Goal: Transaction & Acquisition: Purchase product/service

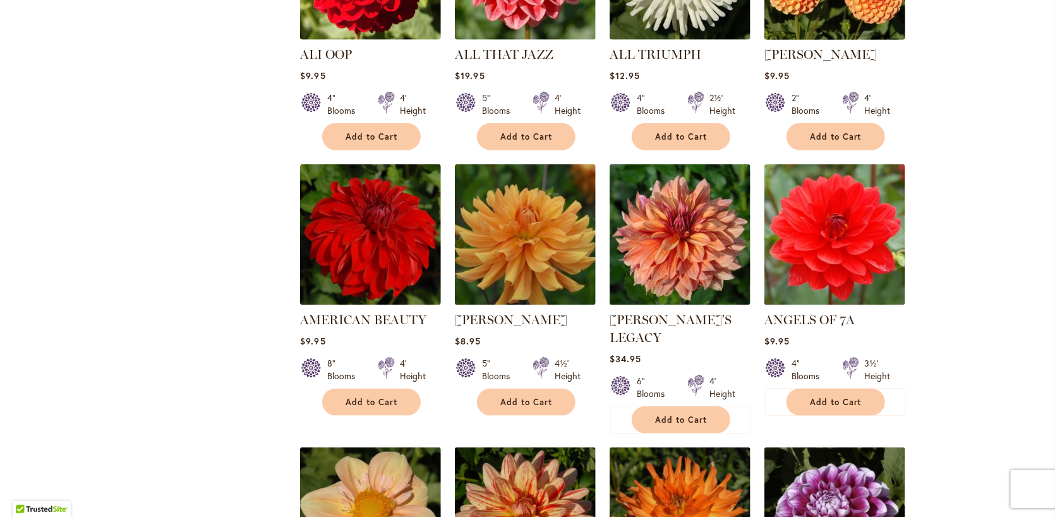
scroll to position [758, 0]
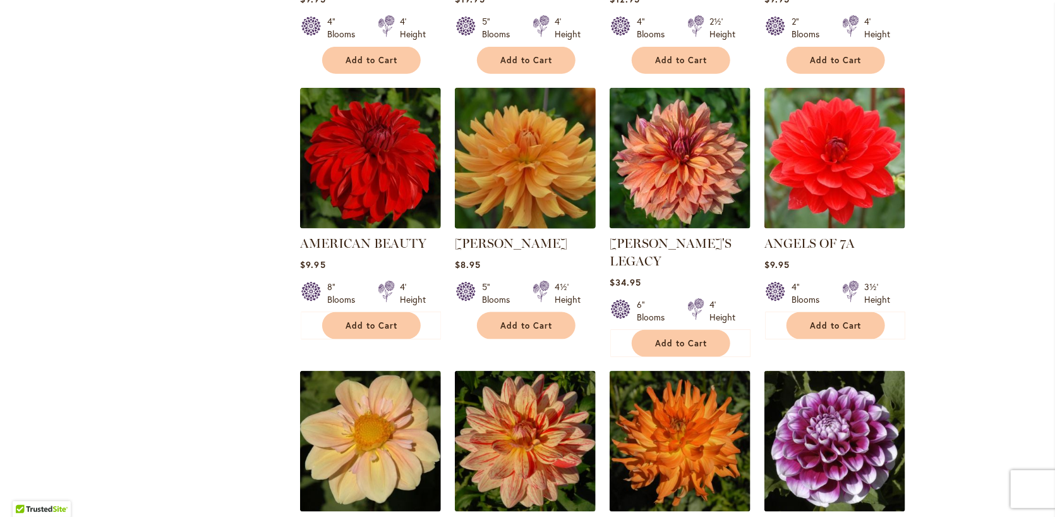
click at [535, 179] on img at bounding box center [526, 159] width 148 height 148
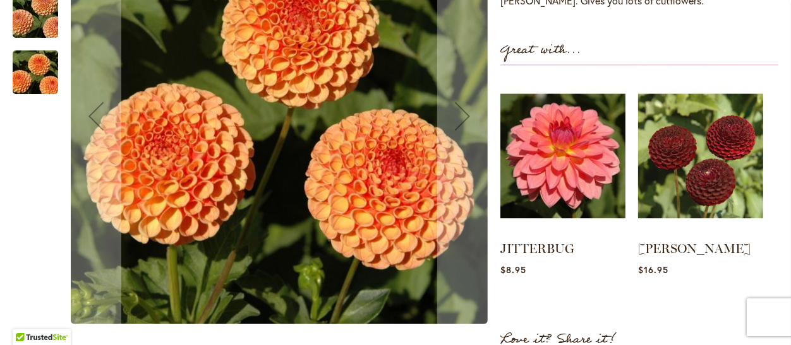
scroll to position [379, 0]
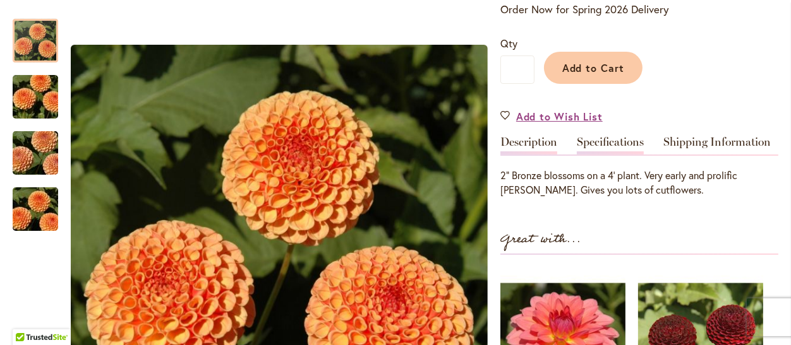
click at [610, 145] on link "Specifications" at bounding box center [610, 145] width 67 height 18
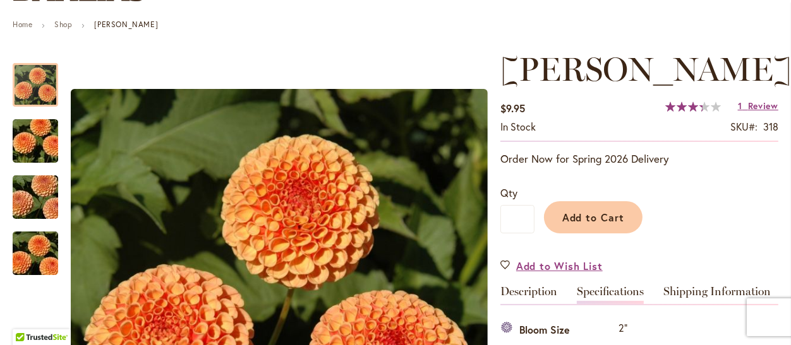
scroll to position [40, 0]
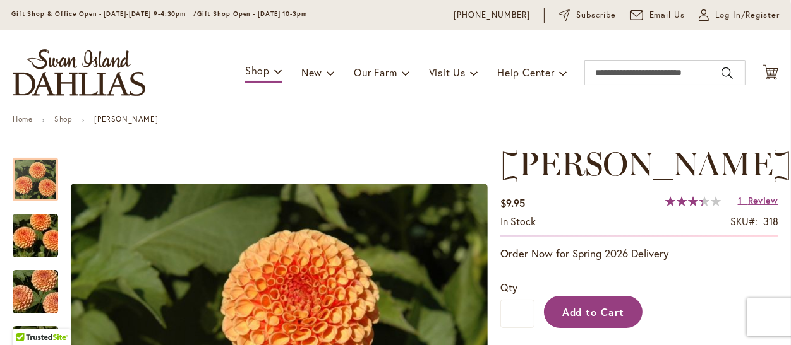
click at [591, 307] on span "Add to Cart" at bounding box center [593, 312] width 63 height 13
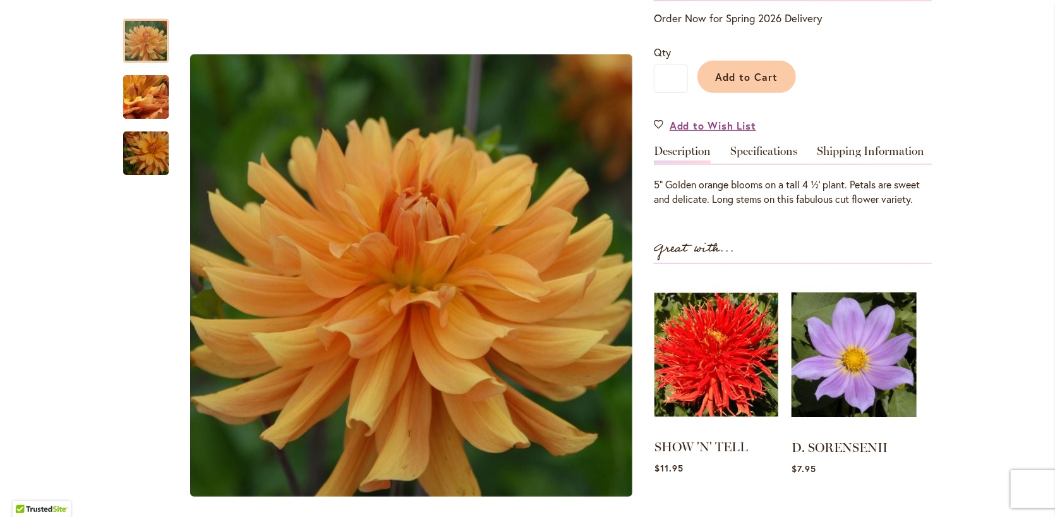
scroll to position [316, 0]
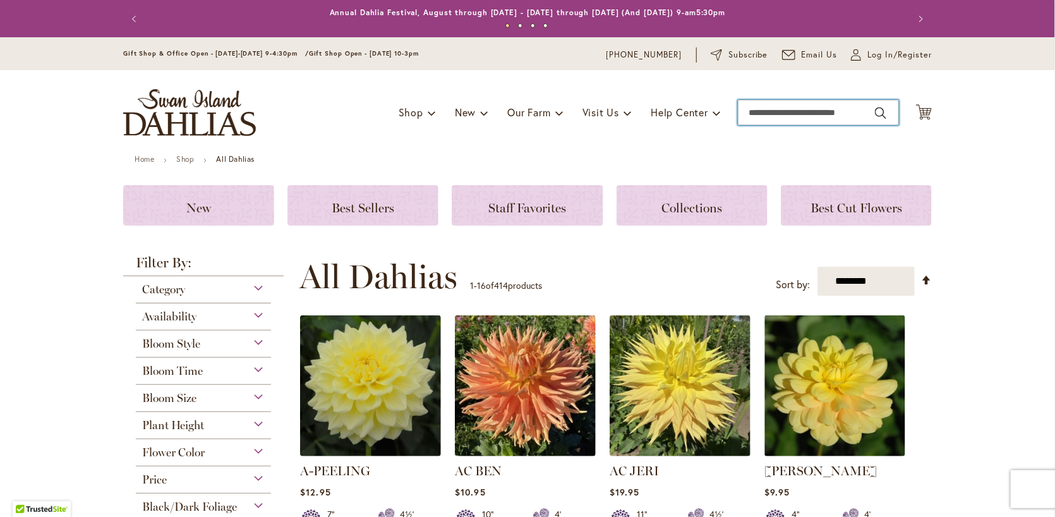
click at [767, 109] on input "Search" at bounding box center [818, 112] width 161 height 25
type input "*******"
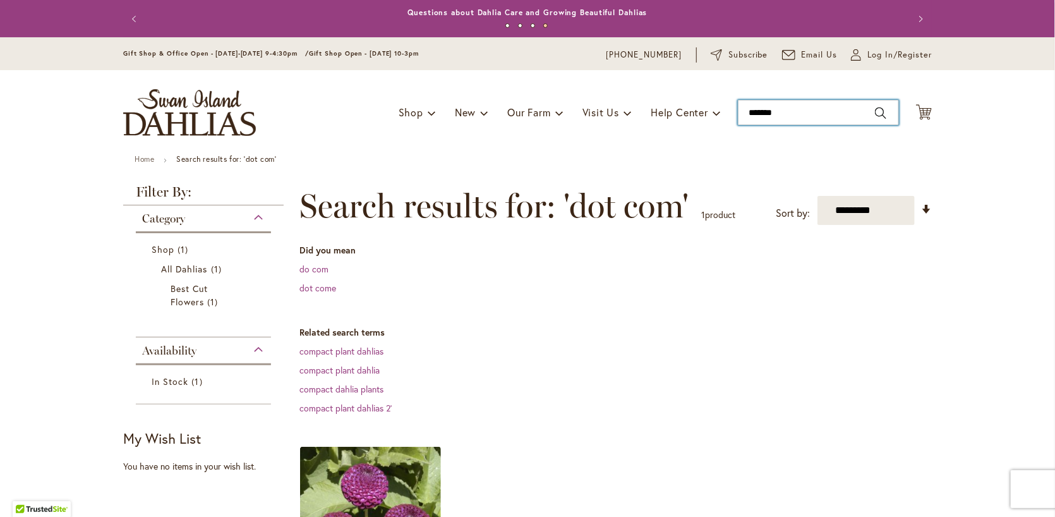
click at [762, 114] on input "*******" at bounding box center [818, 112] width 161 height 25
click at [787, 111] on input "*******" at bounding box center [818, 112] width 161 height 25
type input "*********"
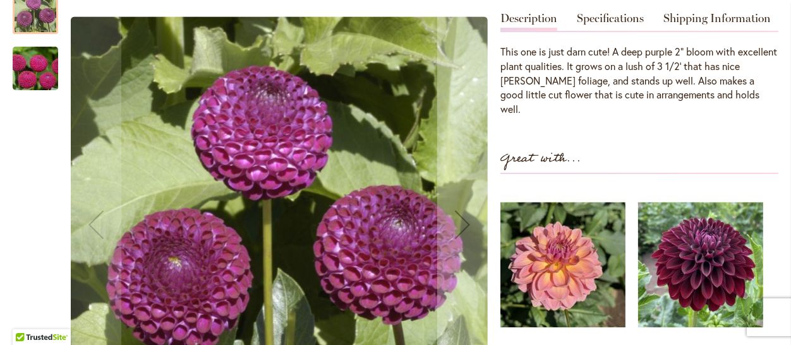
scroll to position [379, 0]
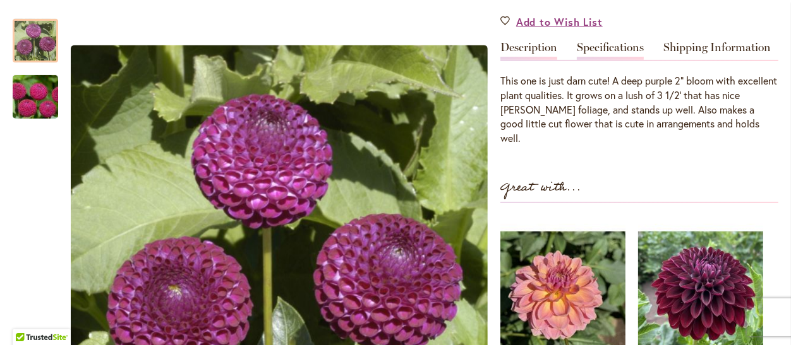
click at [609, 50] on link "Specifications" at bounding box center [610, 51] width 67 height 18
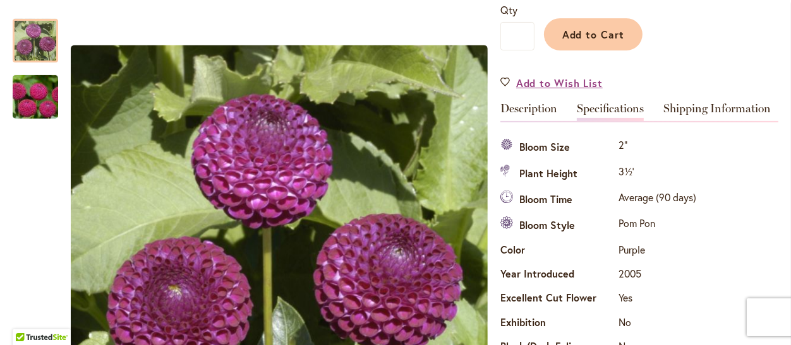
scroll to position [284, 0]
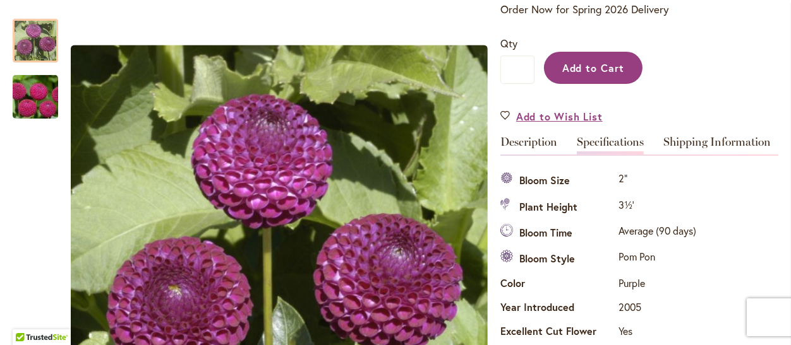
click at [591, 68] on span "Add to Cart" at bounding box center [593, 67] width 63 height 13
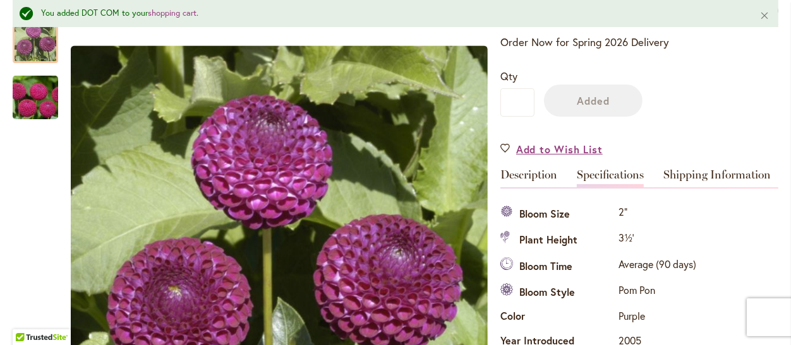
scroll to position [317, 0]
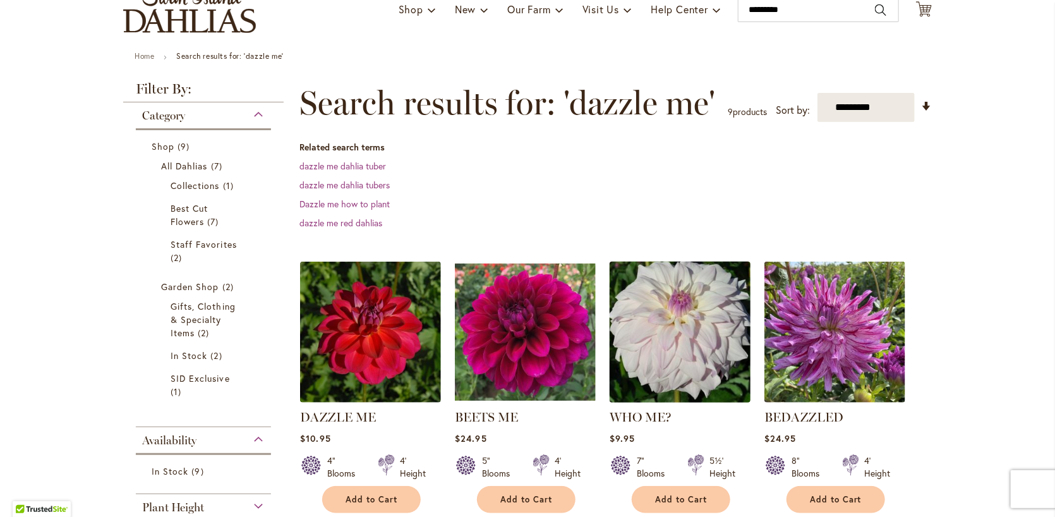
scroll to position [189, 0]
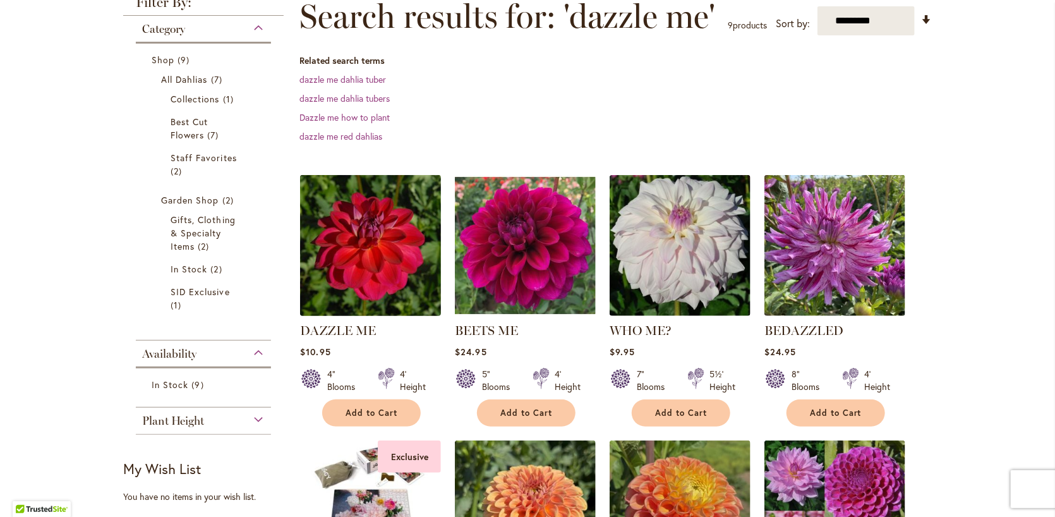
click at [366, 262] on img at bounding box center [371, 245] width 148 height 148
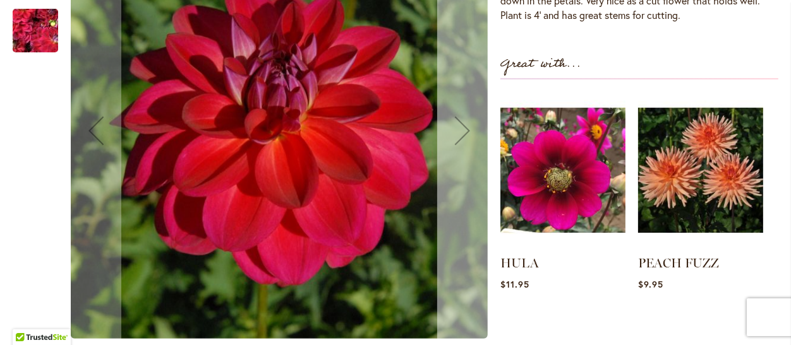
scroll to position [379, 0]
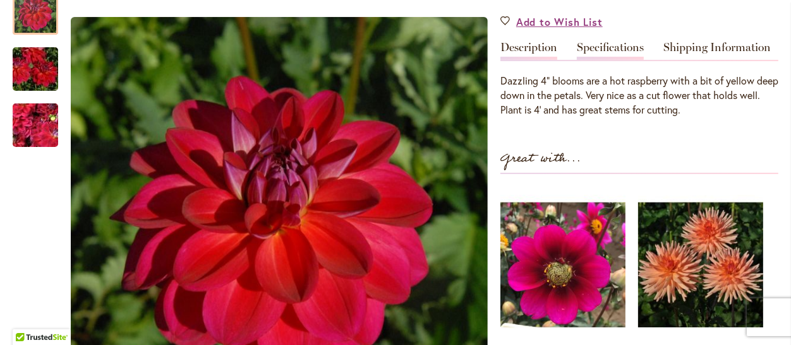
click at [597, 47] on link "Specifications" at bounding box center [610, 51] width 67 height 18
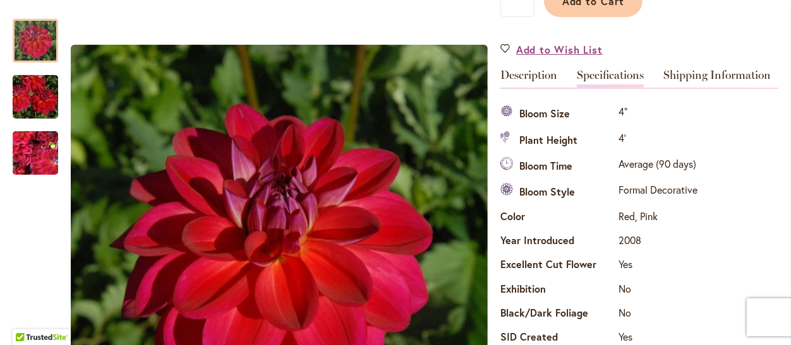
scroll to position [284, 0]
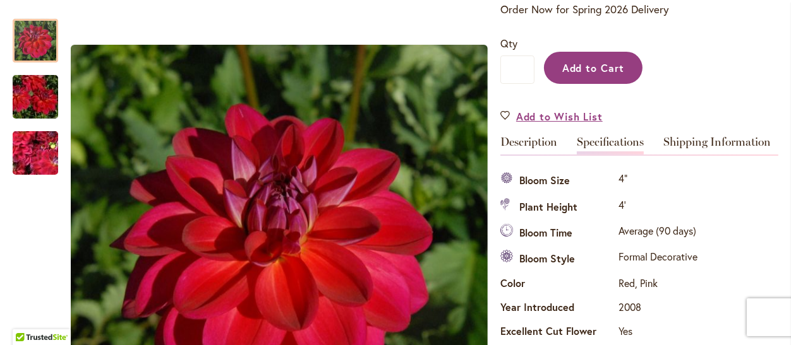
click at [590, 61] on span "Add to Cart" at bounding box center [593, 67] width 63 height 13
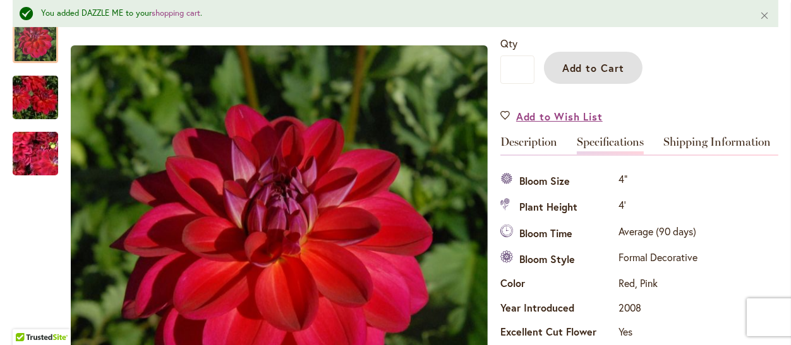
scroll to position [222, 0]
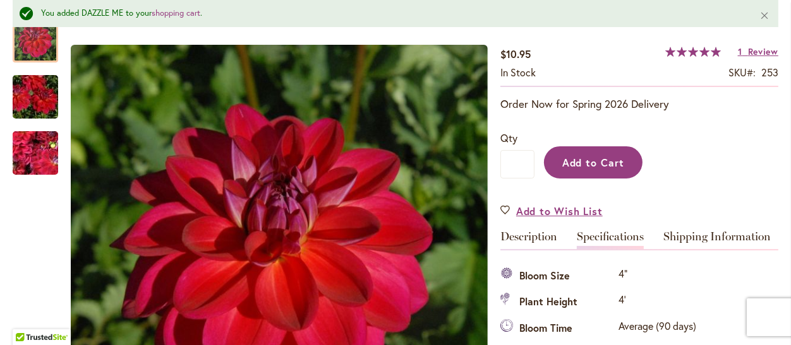
click at [599, 159] on span "Add to Cart" at bounding box center [593, 162] width 63 height 13
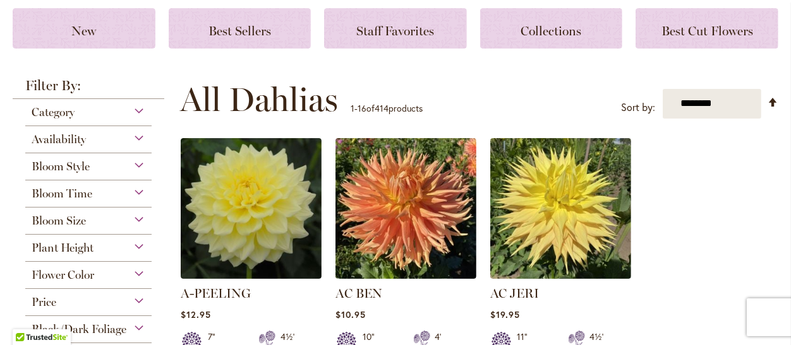
scroll to position [284, 0]
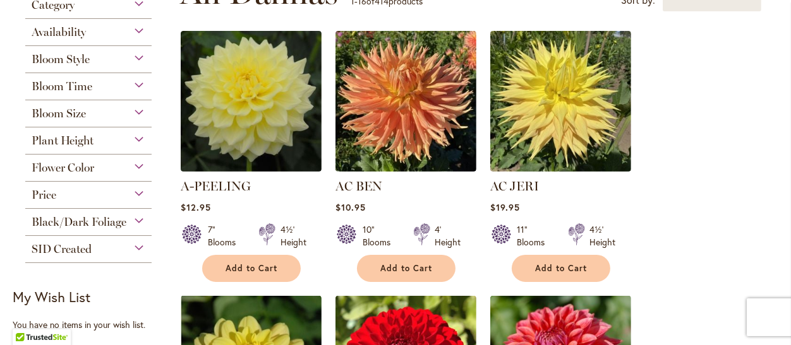
click at [95, 136] on div "Plant Height" at bounding box center [88, 138] width 126 height 20
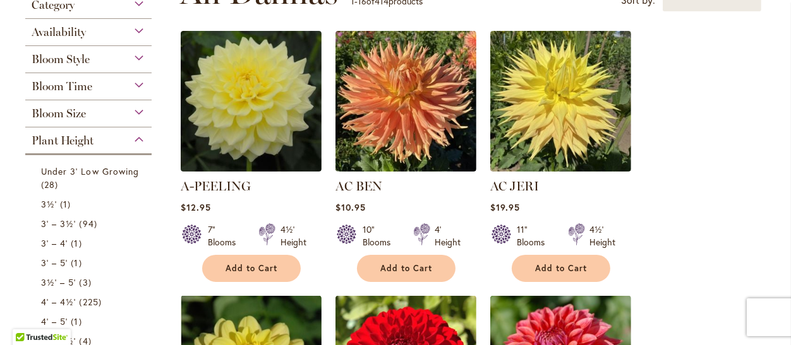
scroll to position [409, 0]
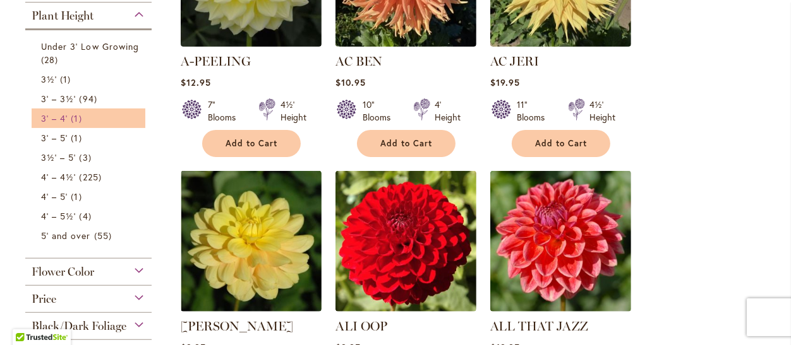
click at [61, 117] on span "3' – 4'" at bounding box center [54, 118] width 27 height 12
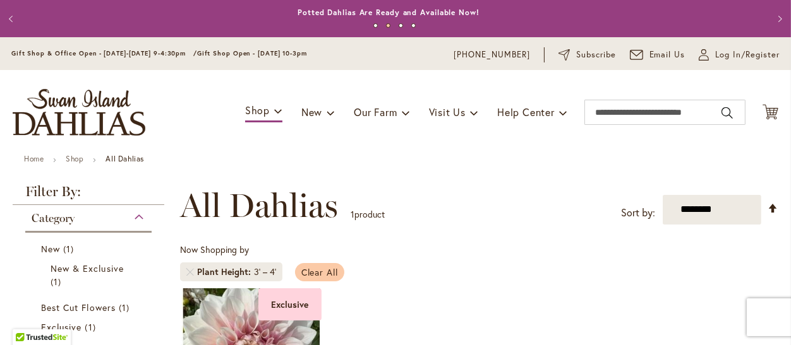
click at [318, 278] on link "Clear All" at bounding box center [320, 272] width 50 height 18
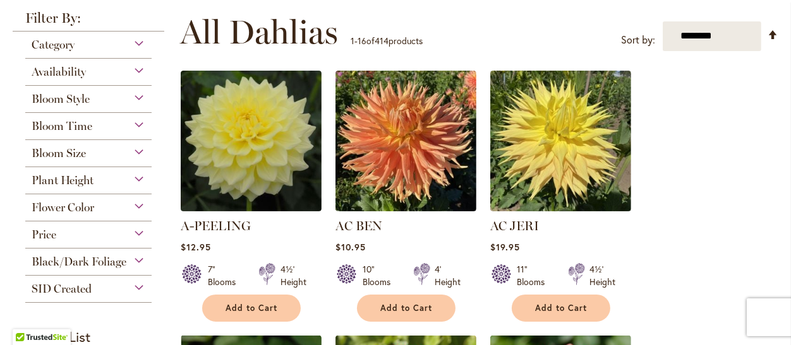
scroll to position [284, 0]
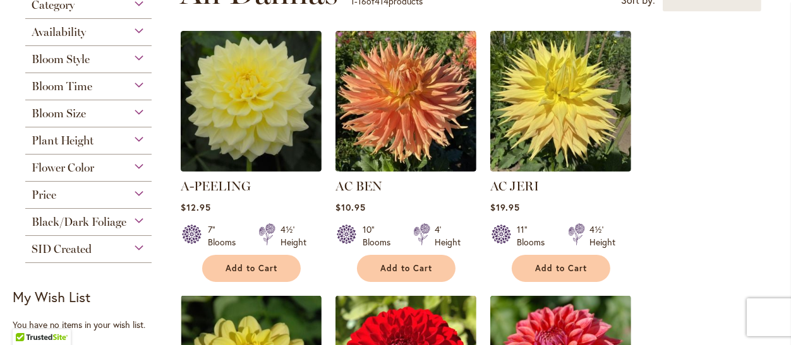
click at [101, 113] on div "Bloom Size" at bounding box center [88, 110] width 126 height 20
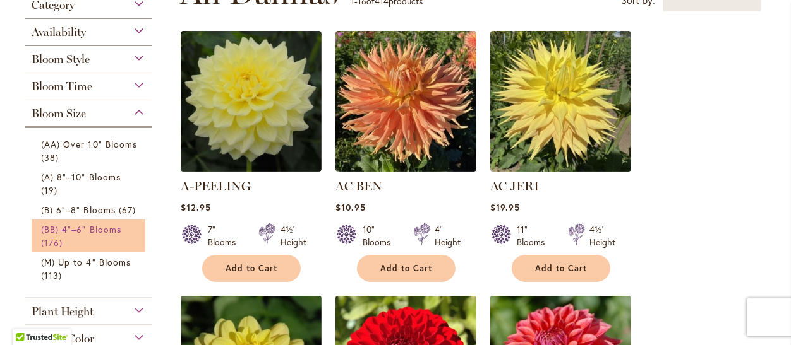
click at [93, 224] on span "(BB) 4"–6" Blooms" at bounding box center [81, 230] width 80 height 12
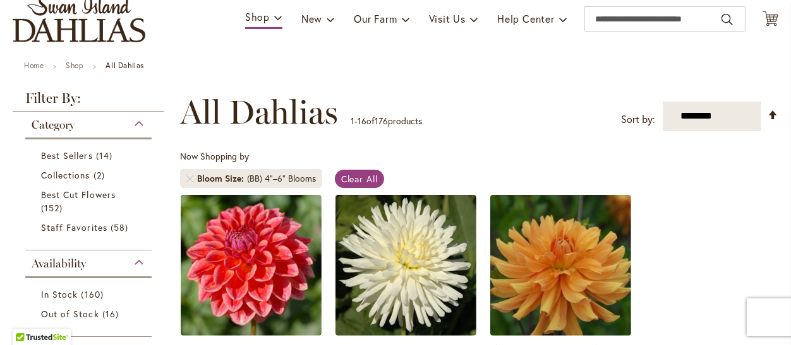
scroll to position [95, 0]
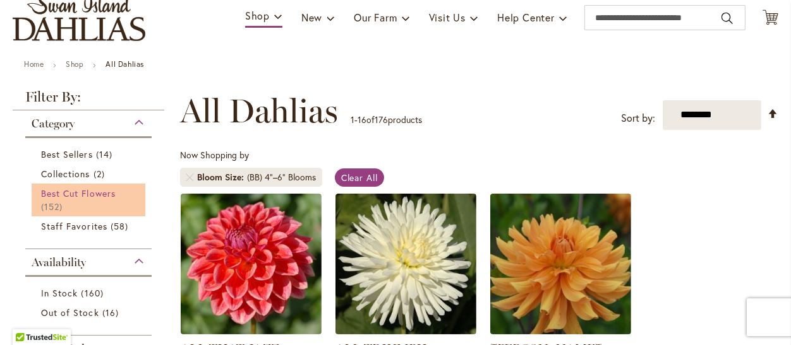
click at [101, 193] on span "Best Cut Flowers" at bounding box center [78, 194] width 75 height 12
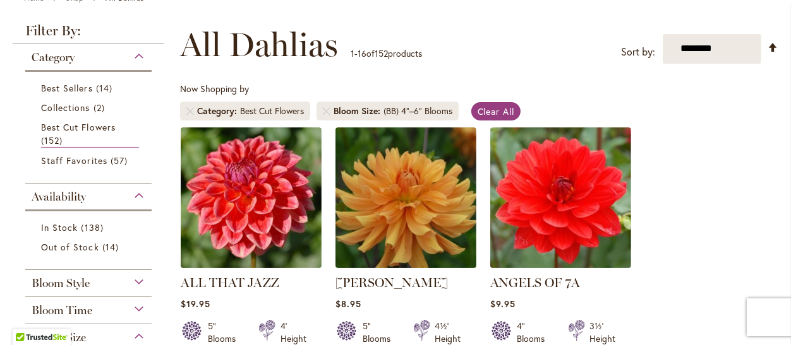
scroll to position [189, 0]
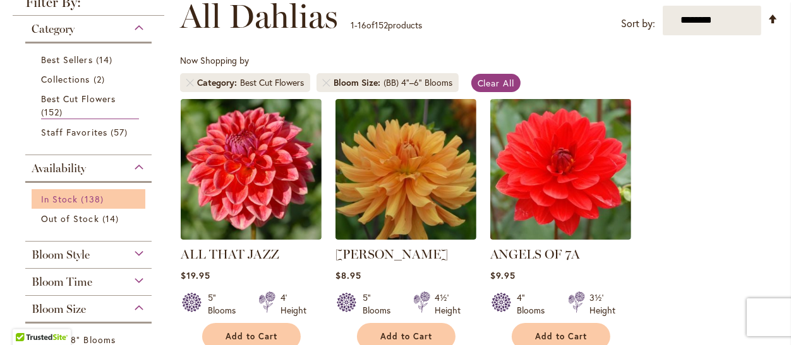
click at [99, 199] on span "138 items" at bounding box center [93, 199] width 25 height 13
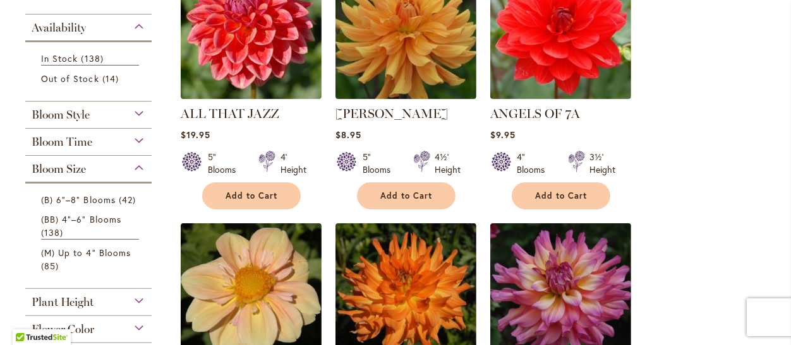
scroll to position [284, 0]
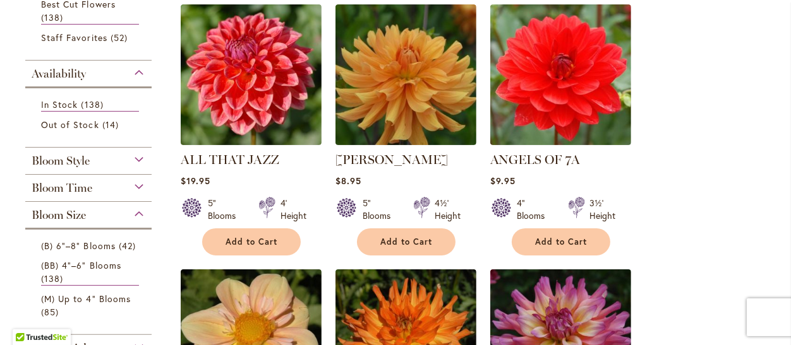
click at [141, 209] on div "Bloom Size" at bounding box center [88, 212] width 126 height 20
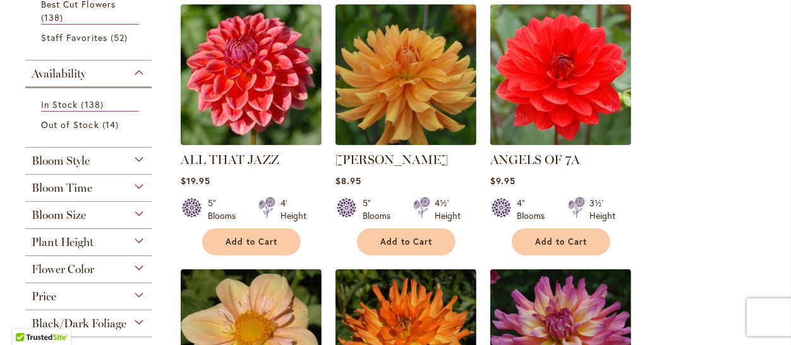
click at [139, 72] on div "Availability" at bounding box center [88, 71] width 126 height 20
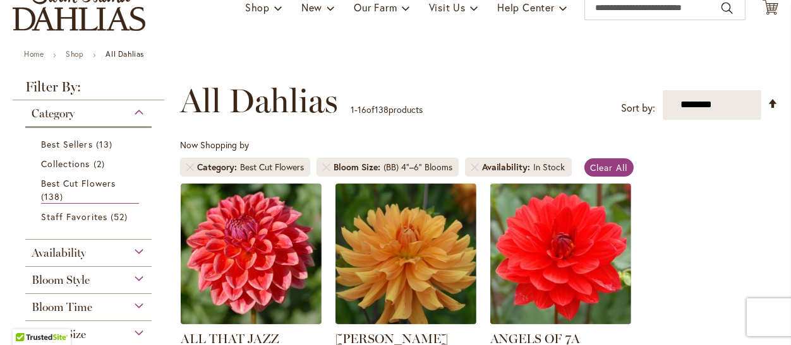
scroll to position [95, 0]
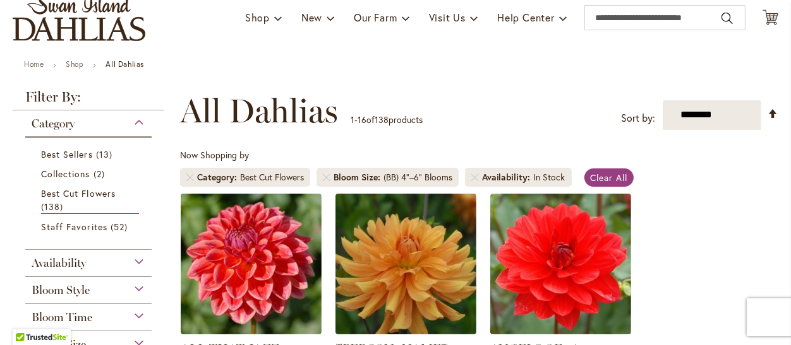
click at [142, 120] on div "Category" at bounding box center [88, 121] width 126 height 20
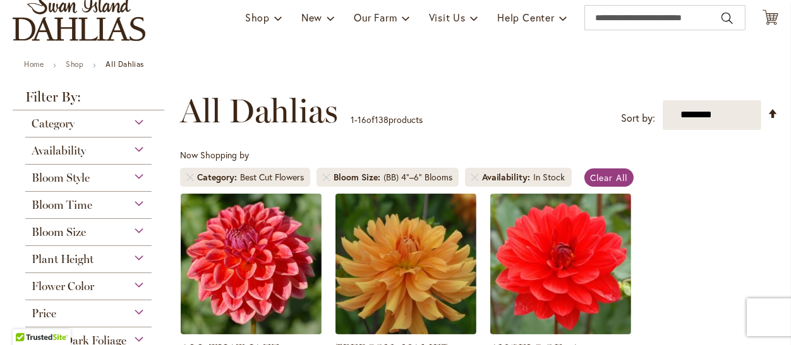
click at [140, 172] on div "Bloom Style" at bounding box center [88, 175] width 126 height 20
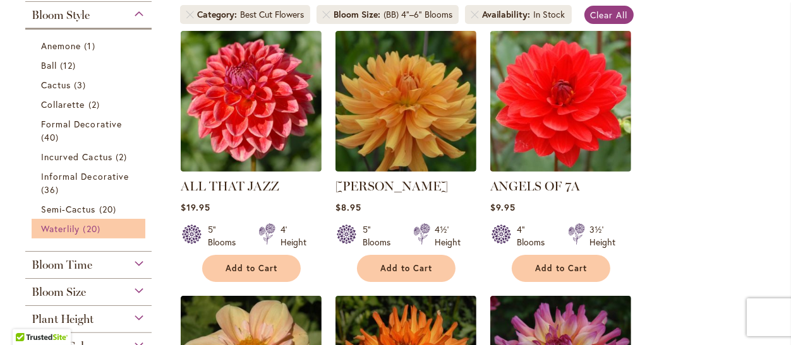
click at [88, 223] on span "20 items" at bounding box center [93, 228] width 20 height 13
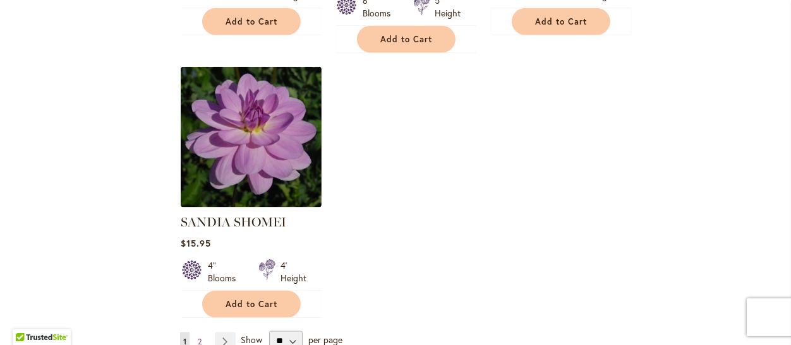
scroll to position [1610, 0]
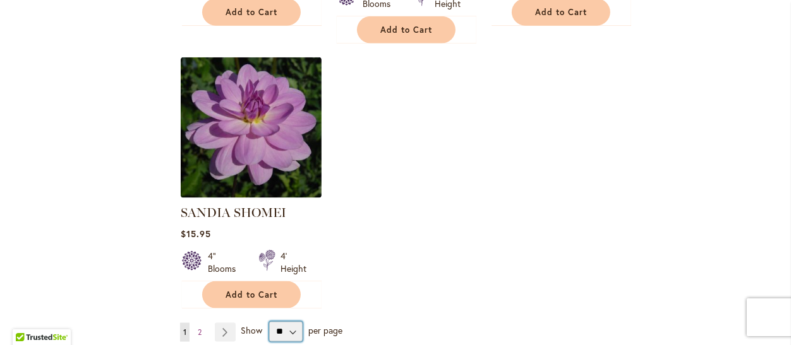
click at [278, 322] on select "** ** ** **" at bounding box center [285, 332] width 33 height 20
select select "**"
click at [269, 322] on select "** ** ** **" at bounding box center [285, 332] width 33 height 20
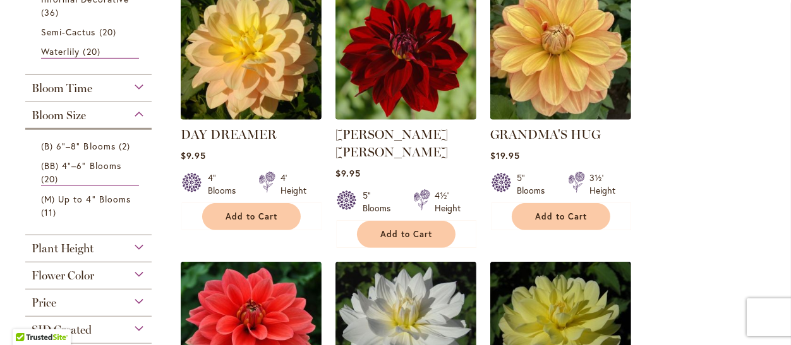
scroll to position [480, 0]
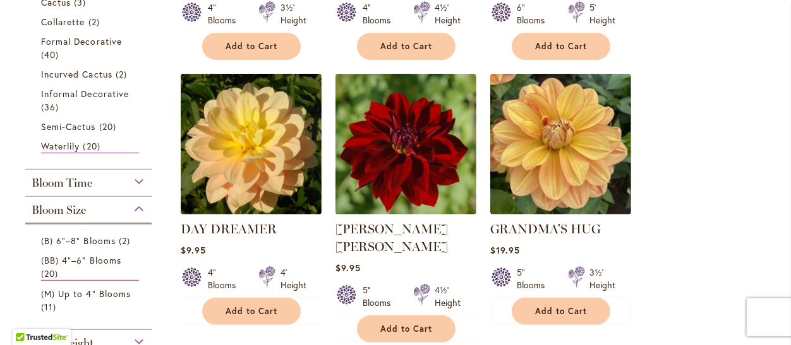
click at [135, 217] on div "Bloom Size" at bounding box center [88, 207] width 126 height 20
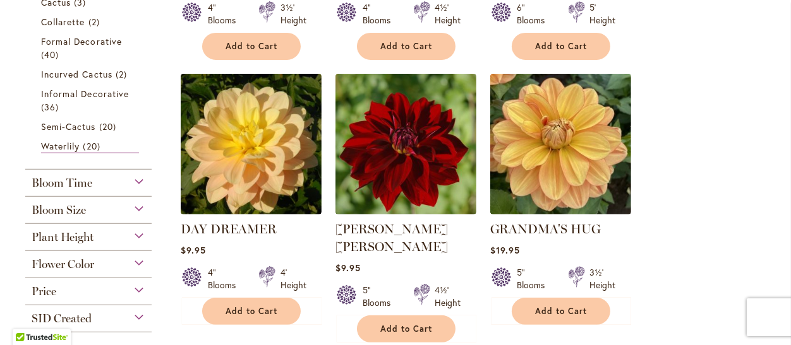
click at [109, 272] on div "Flower Color" at bounding box center [88, 261] width 126 height 20
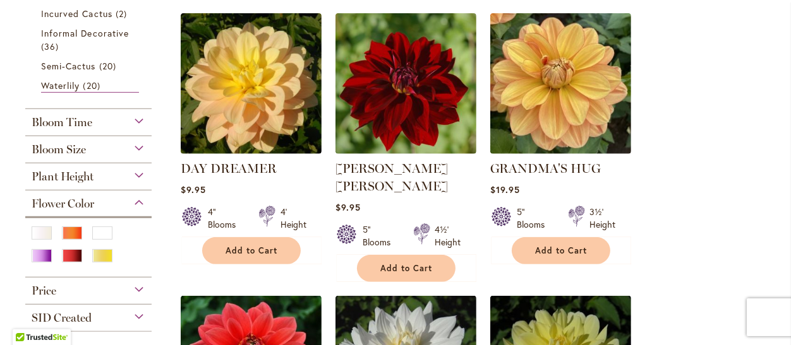
scroll to position [575, 0]
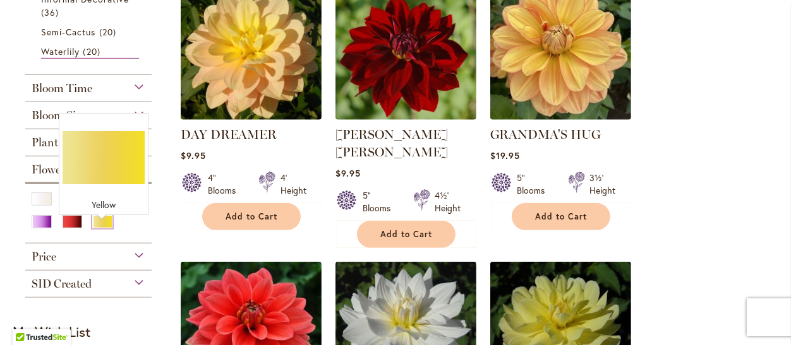
click at [109, 229] on div "Yellow" at bounding box center [102, 221] width 20 height 13
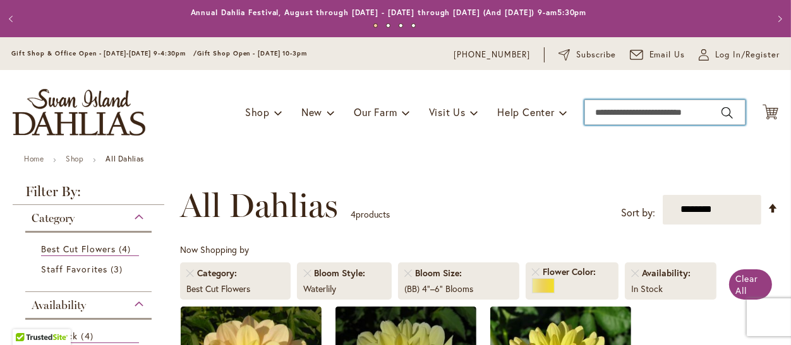
click at [637, 104] on input "Search" at bounding box center [664, 112] width 161 height 25
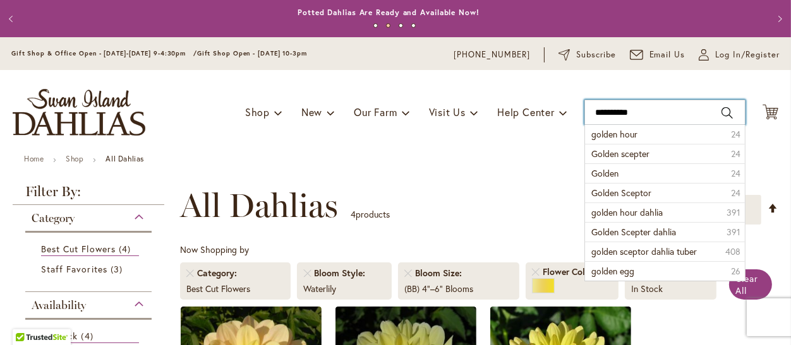
type input "**********"
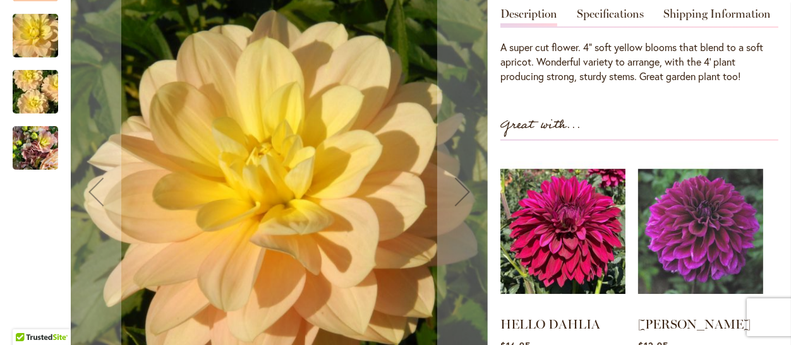
scroll to position [379, 0]
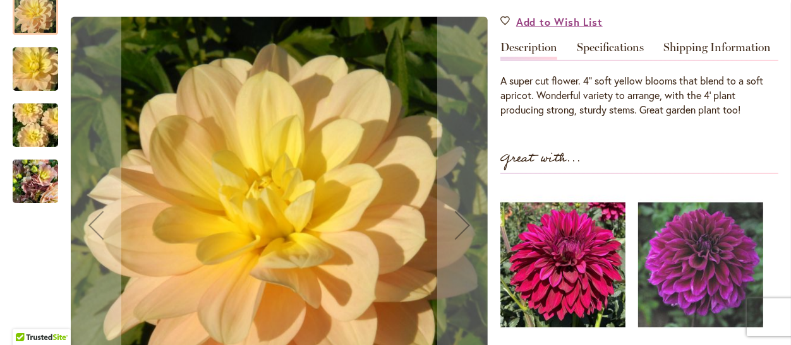
click at [36, 75] on img "DAY DREAMER" at bounding box center [35, 69] width 91 height 61
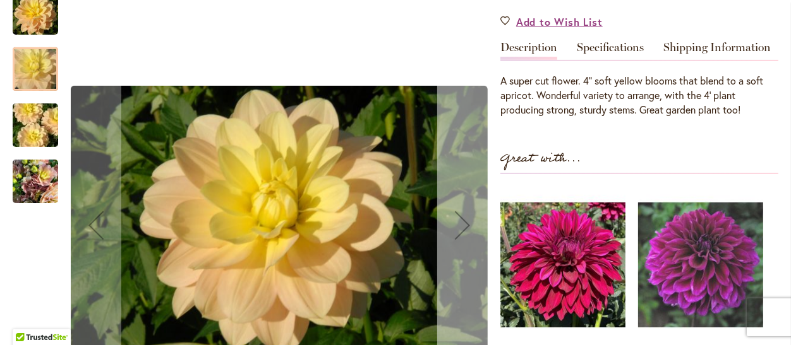
click at [458, 220] on div "Next" at bounding box center [462, 225] width 51 height 51
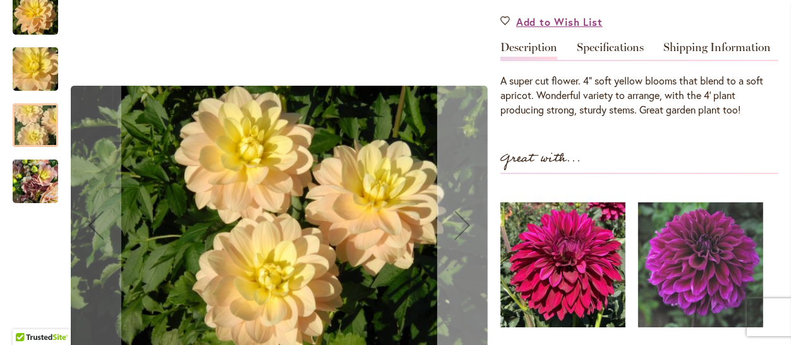
click at [458, 220] on div "Next" at bounding box center [462, 225] width 51 height 51
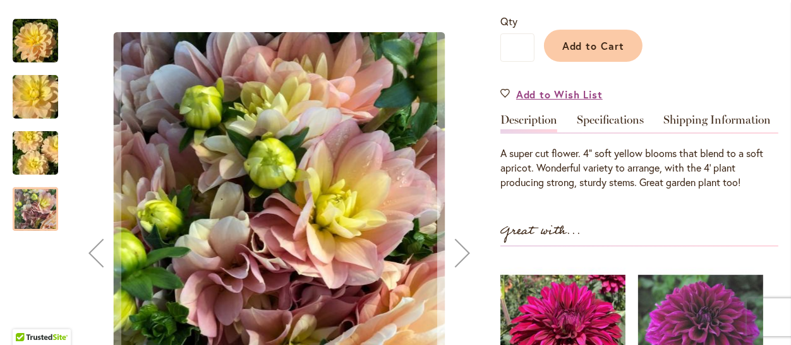
scroll to position [284, 0]
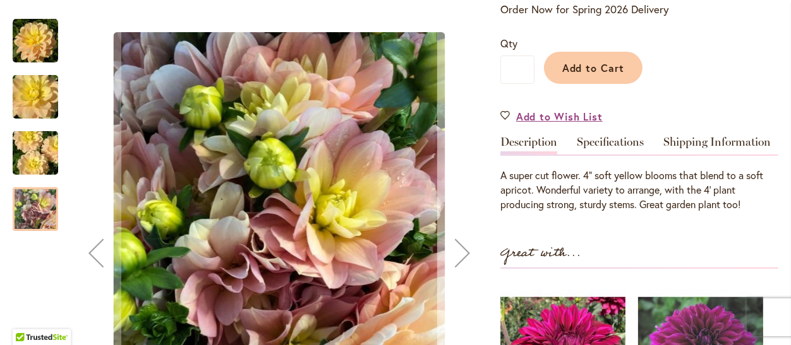
click at [461, 242] on div "Next" at bounding box center [462, 253] width 51 height 51
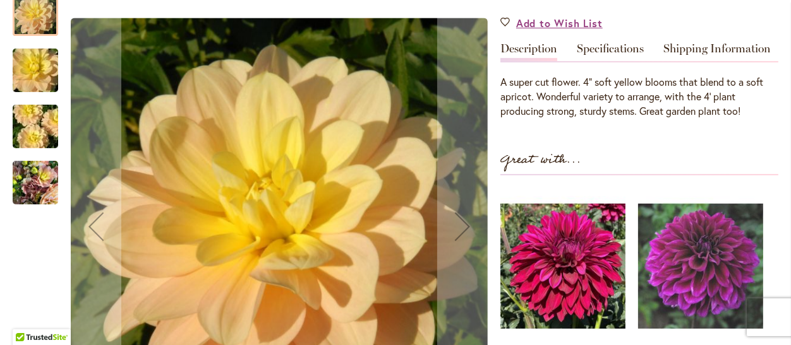
scroll to position [189, 0]
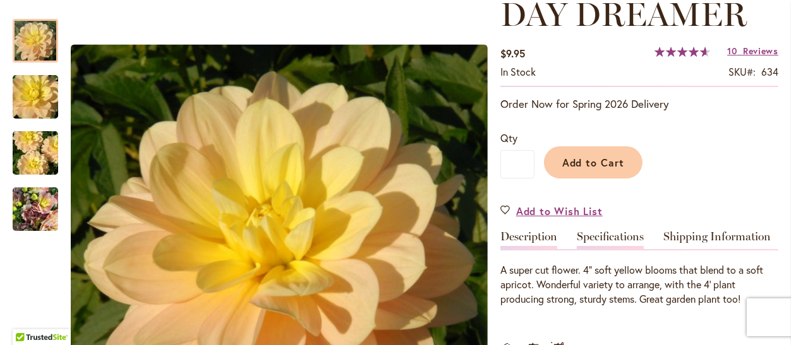
click at [613, 237] on link "Specifications" at bounding box center [610, 240] width 67 height 18
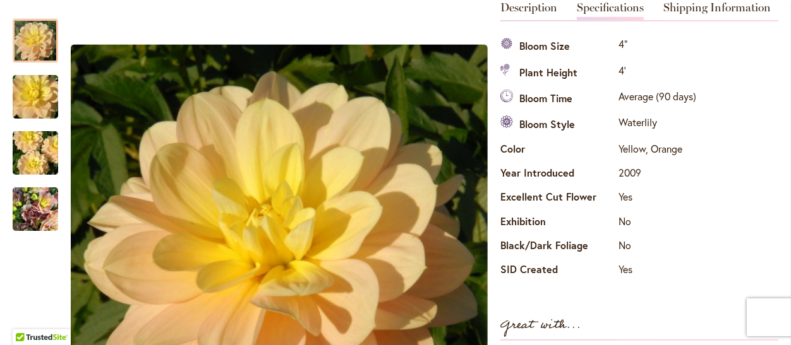
scroll to position [324, 0]
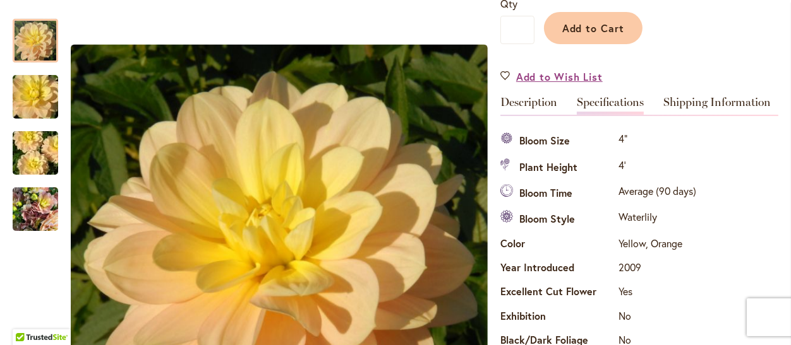
click at [684, 203] on td "Average (90 days)" at bounding box center [657, 194] width 84 height 26
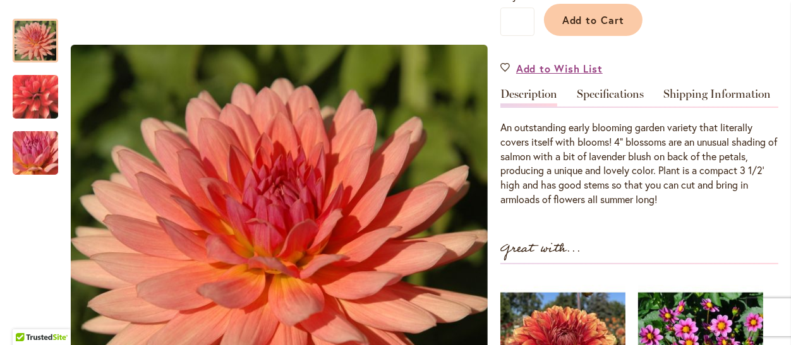
scroll to position [379, 0]
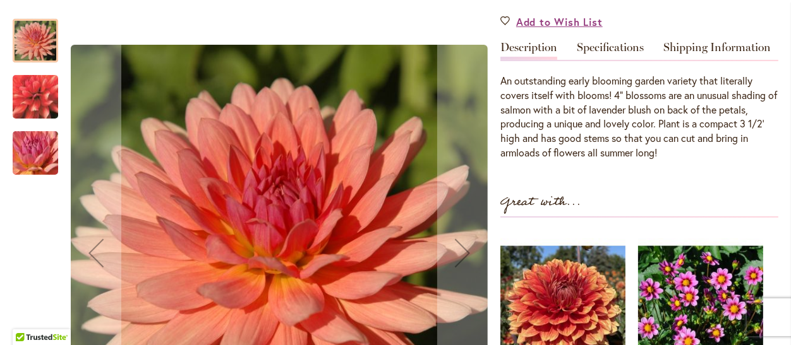
click at [42, 166] on img "TOUCHE'" at bounding box center [35, 153] width 91 height 68
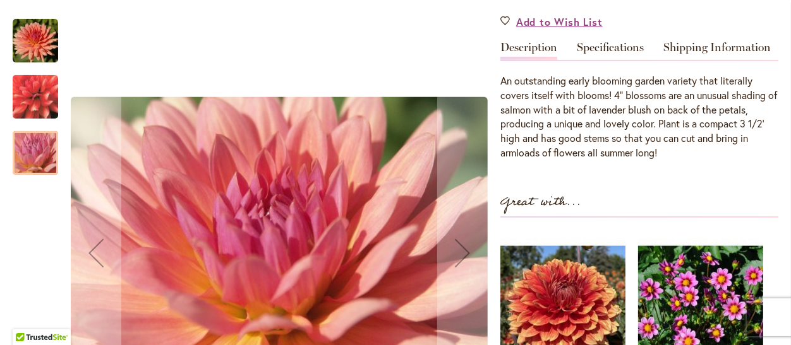
click at [35, 98] on img "TOUCHE'" at bounding box center [35, 97] width 91 height 84
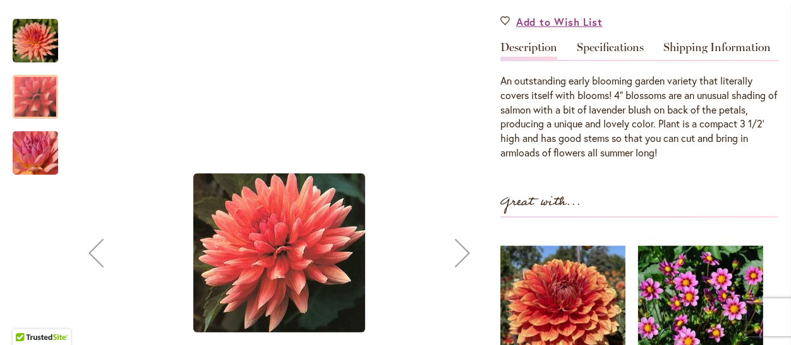
click at [47, 56] on img "TOUCHE'" at bounding box center [35, 40] width 45 height 45
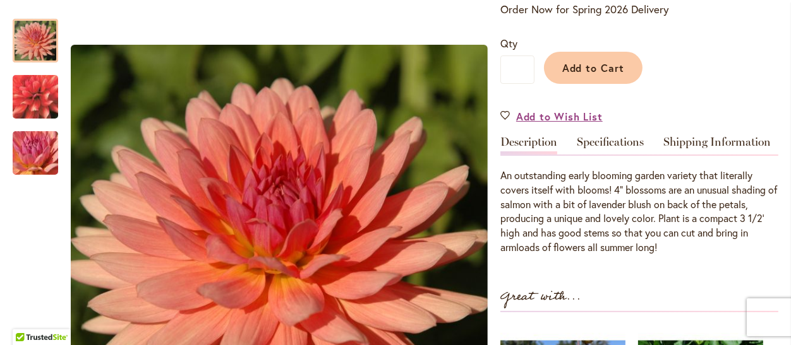
scroll to position [0, 0]
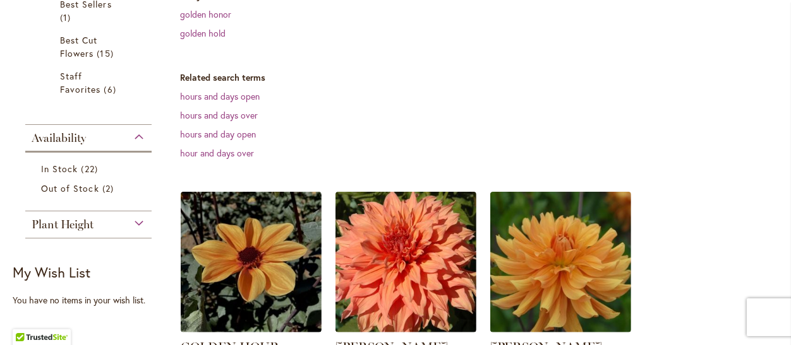
scroll to position [379, 0]
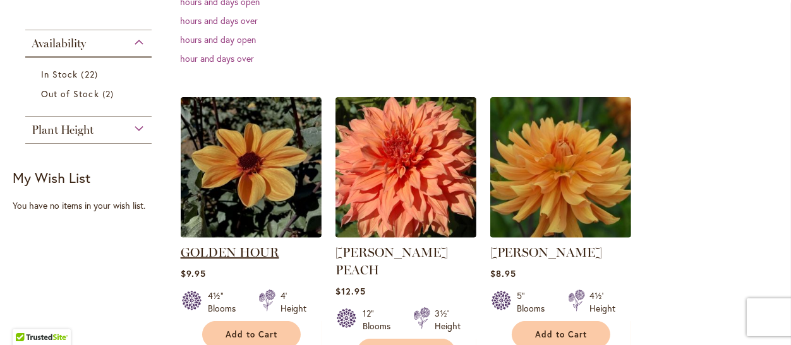
click at [230, 245] on link "GOLDEN HOUR" at bounding box center [230, 252] width 99 height 15
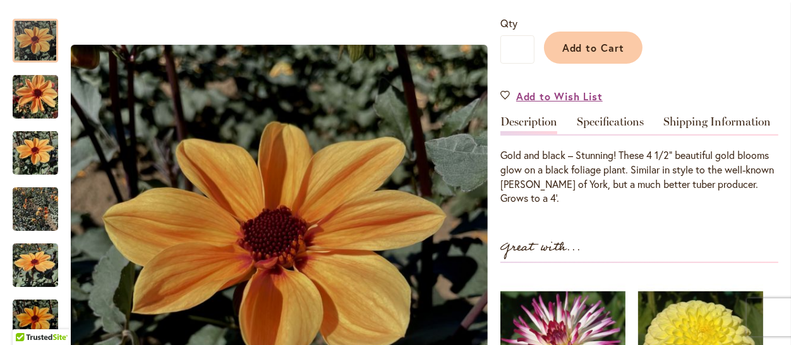
scroll to position [284, 0]
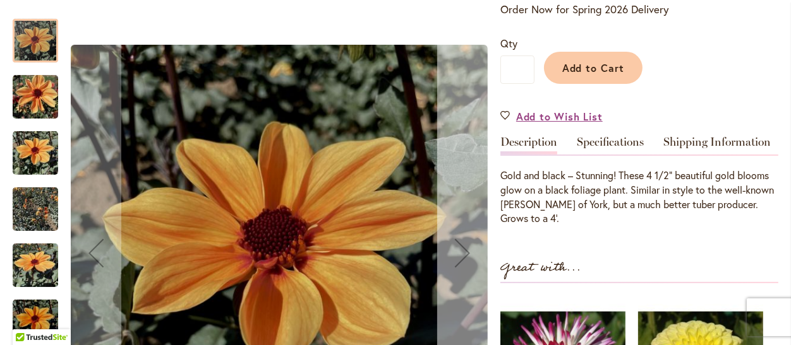
click at [470, 212] on button "Next" at bounding box center [462, 253] width 51 height 494
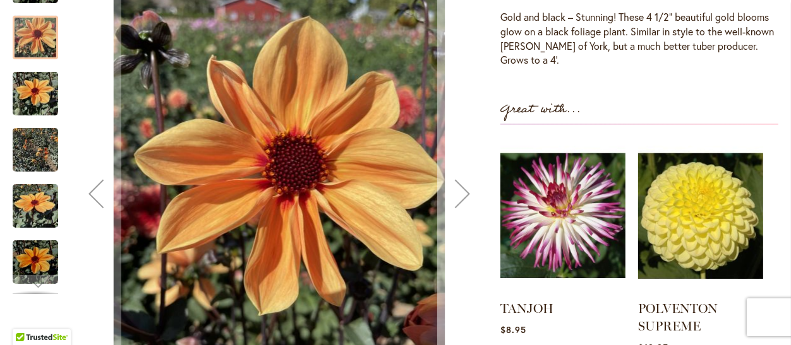
scroll to position [474, 0]
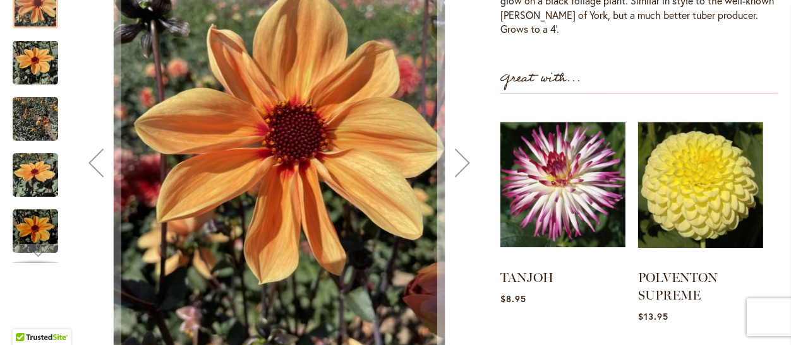
click at [457, 152] on div "Next" at bounding box center [462, 163] width 51 height 51
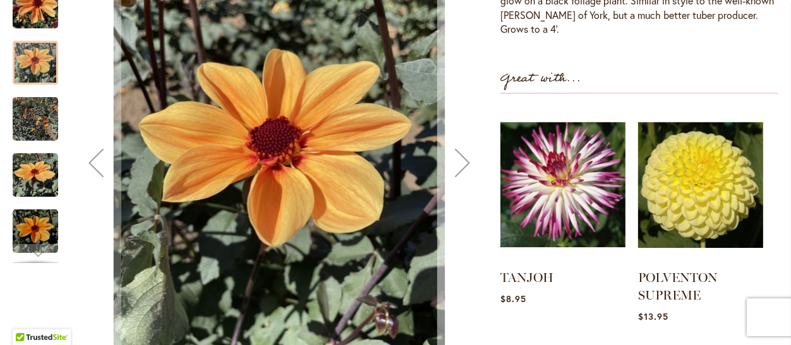
click at [457, 152] on div "Next" at bounding box center [462, 163] width 51 height 51
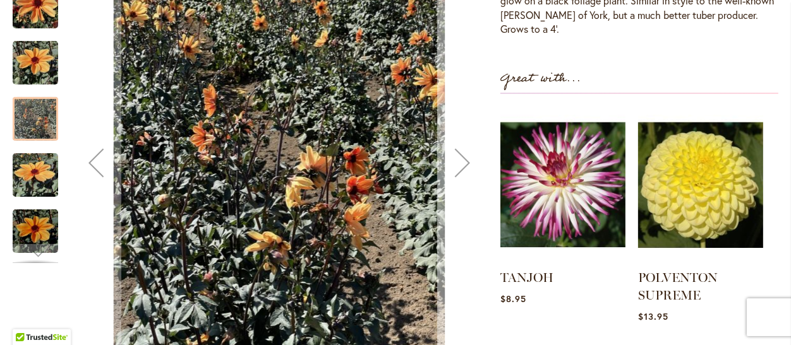
click at [457, 152] on div "Next" at bounding box center [462, 163] width 51 height 51
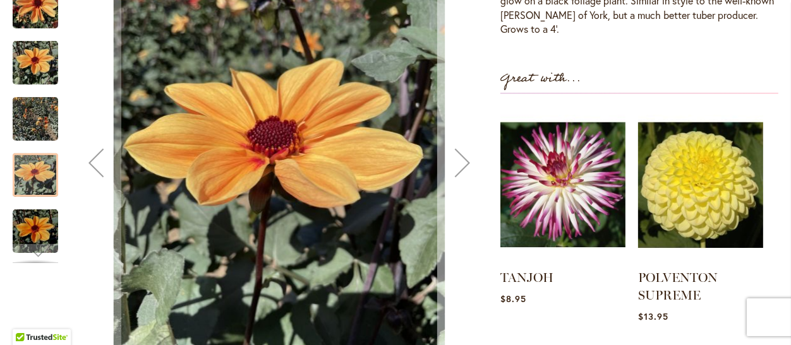
click at [457, 152] on div "Next" at bounding box center [462, 163] width 51 height 51
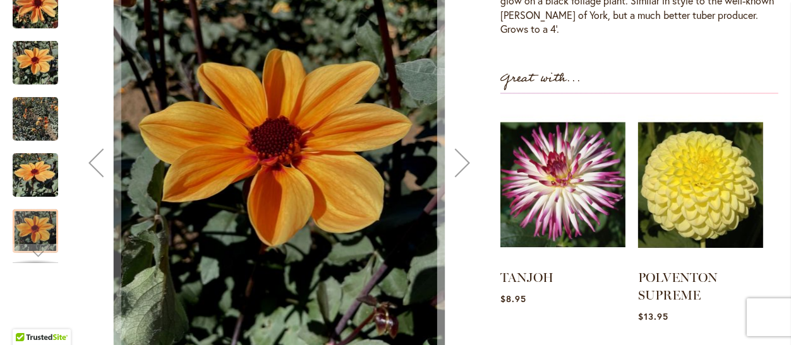
click at [457, 152] on div "Next" at bounding box center [462, 163] width 51 height 51
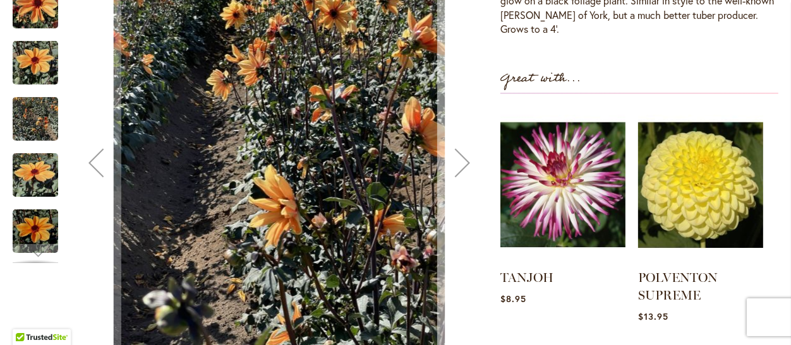
click at [457, 152] on div "Next" at bounding box center [462, 163] width 51 height 51
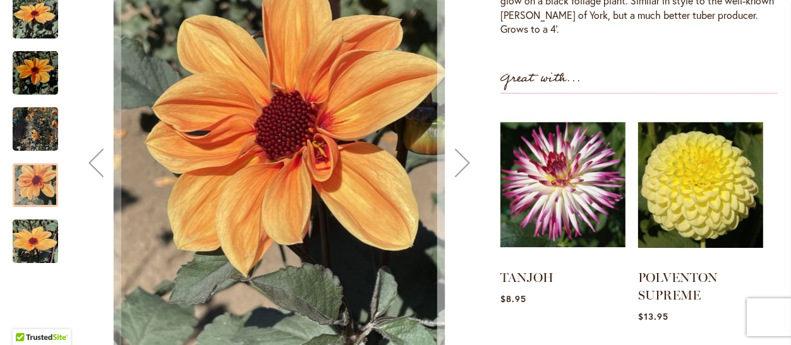
click at [457, 152] on div "Next" at bounding box center [462, 163] width 51 height 51
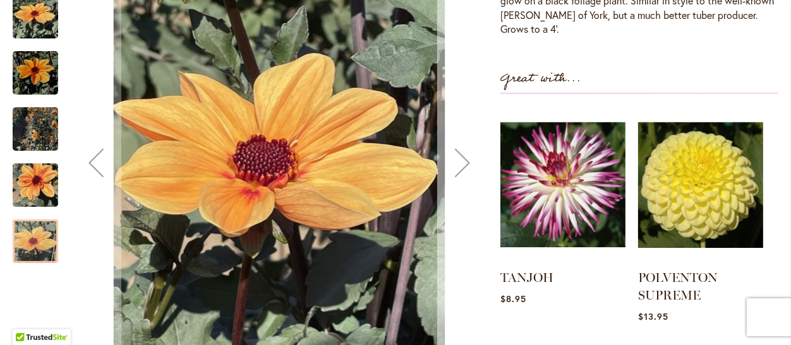
click at [457, 152] on div "Next" at bounding box center [462, 163] width 51 height 51
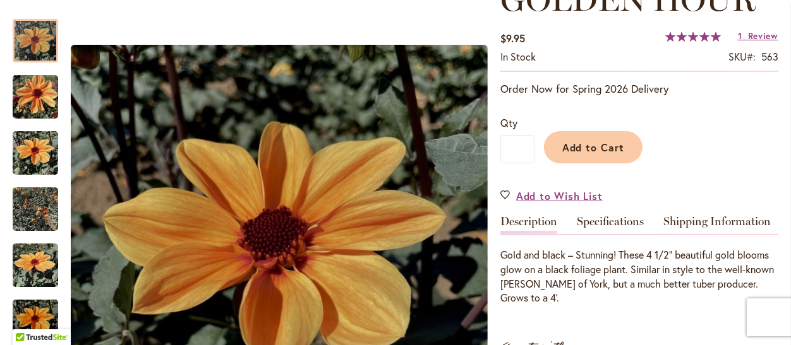
scroll to position [189, 0]
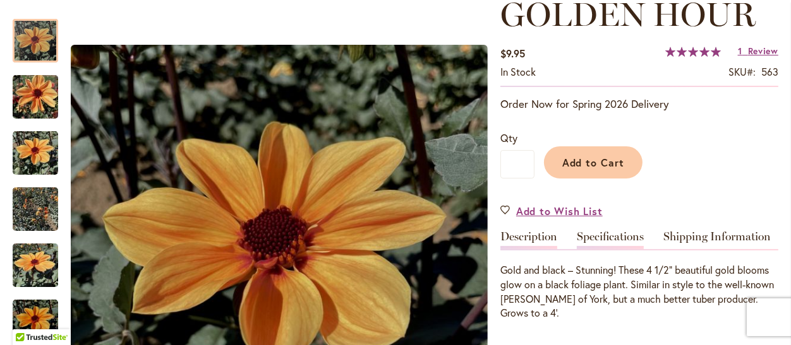
click at [632, 231] on link "Specifications" at bounding box center [610, 240] width 67 height 18
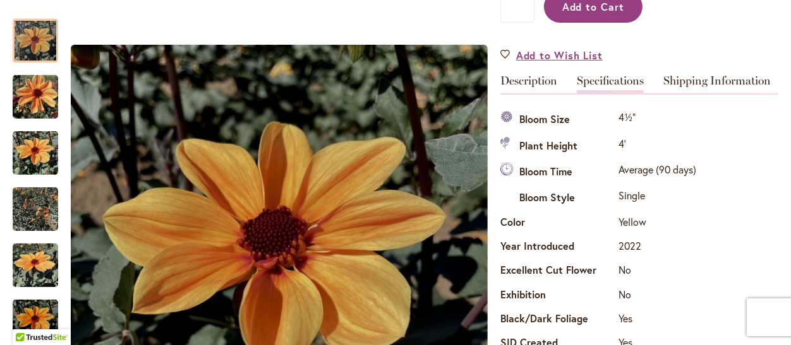
scroll to position [229, 0]
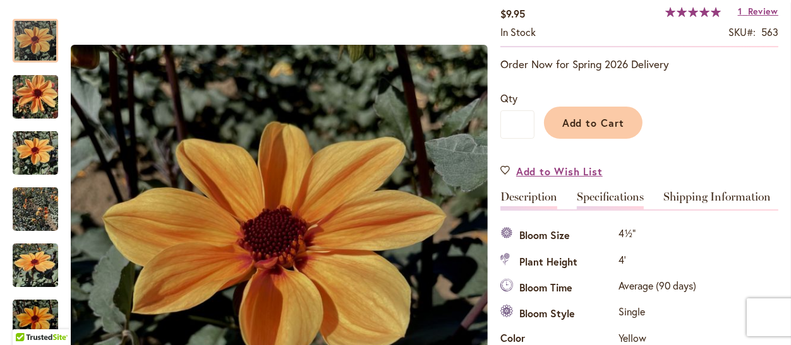
click at [528, 197] on link "Description" at bounding box center [528, 200] width 57 height 18
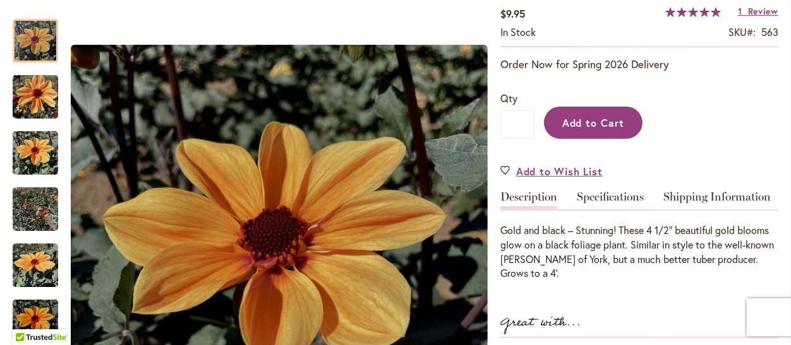
click at [609, 117] on span "Add to Cart" at bounding box center [593, 122] width 63 height 13
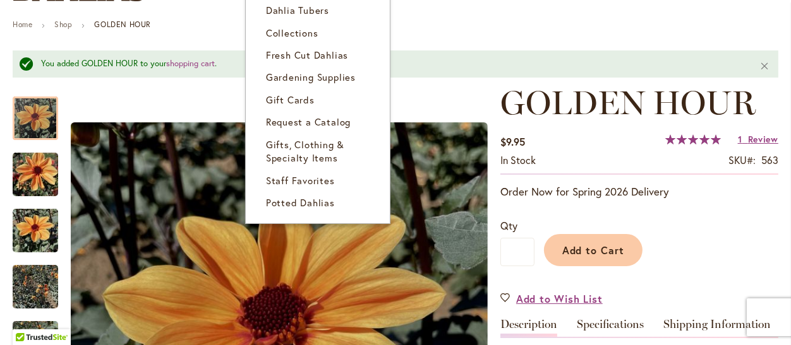
scroll to position [73, 0]
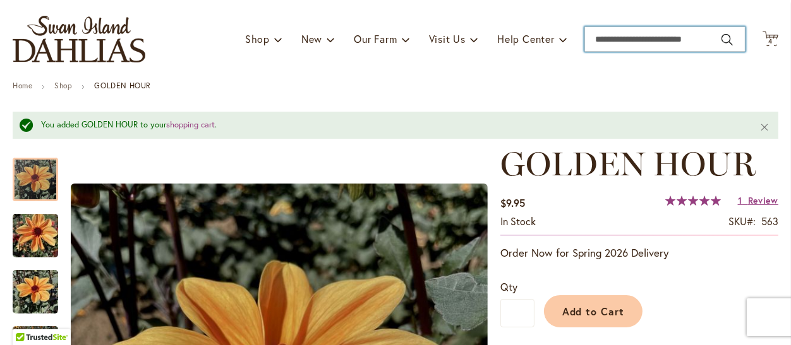
click at [586, 39] on input "Search" at bounding box center [664, 39] width 161 height 25
type input "*******"
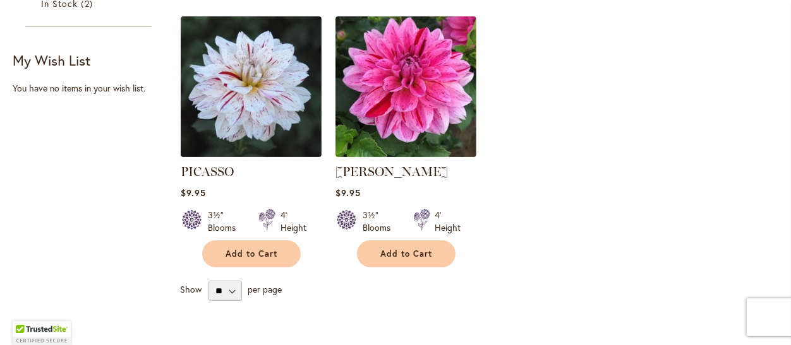
scroll to position [379, 0]
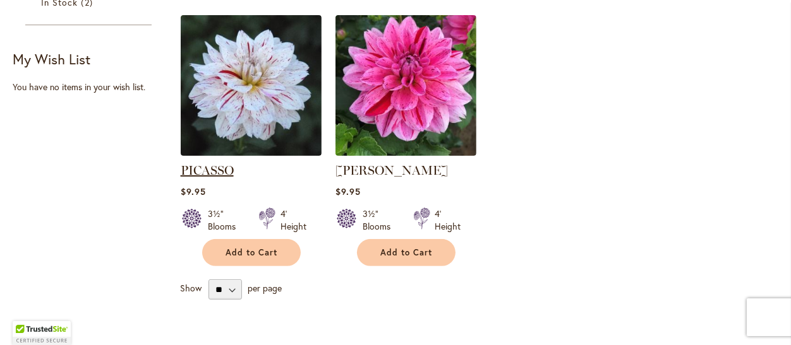
click at [191, 163] on link "PICASSO" at bounding box center [207, 170] width 53 height 15
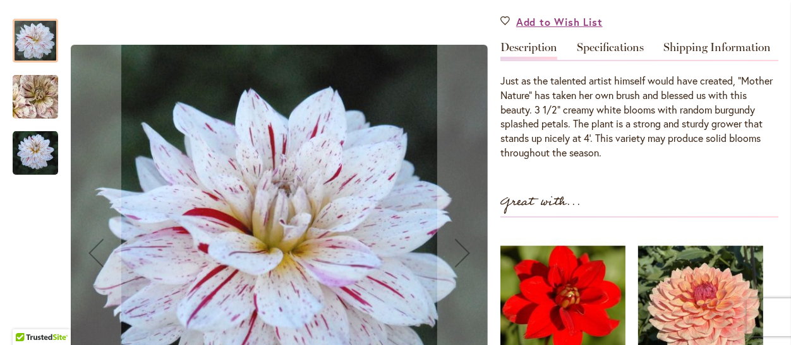
scroll to position [284, 0]
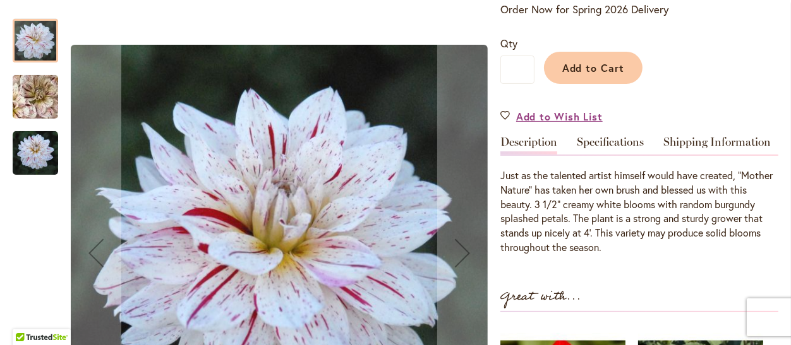
click at [613, 131] on div "PICASSO $9.95 In stock SKU 453 Rating: 96 % of 100 8 Reviews Add Your Review Or…" at bounding box center [639, 263] width 278 height 725
click at [611, 141] on link "Specifications" at bounding box center [610, 145] width 67 height 18
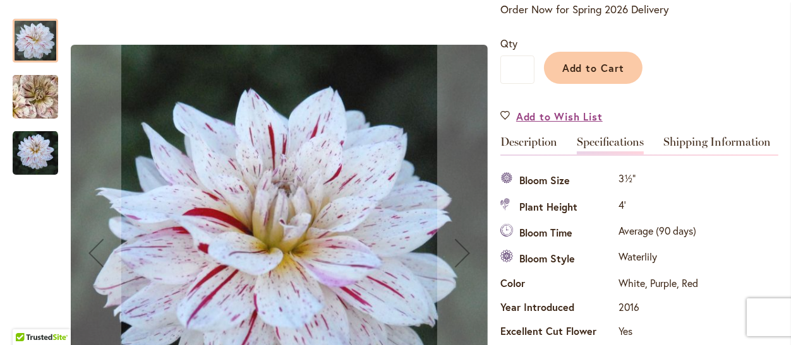
scroll to position [419, 0]
